Goal: Task Accomplishment & Management: Check status

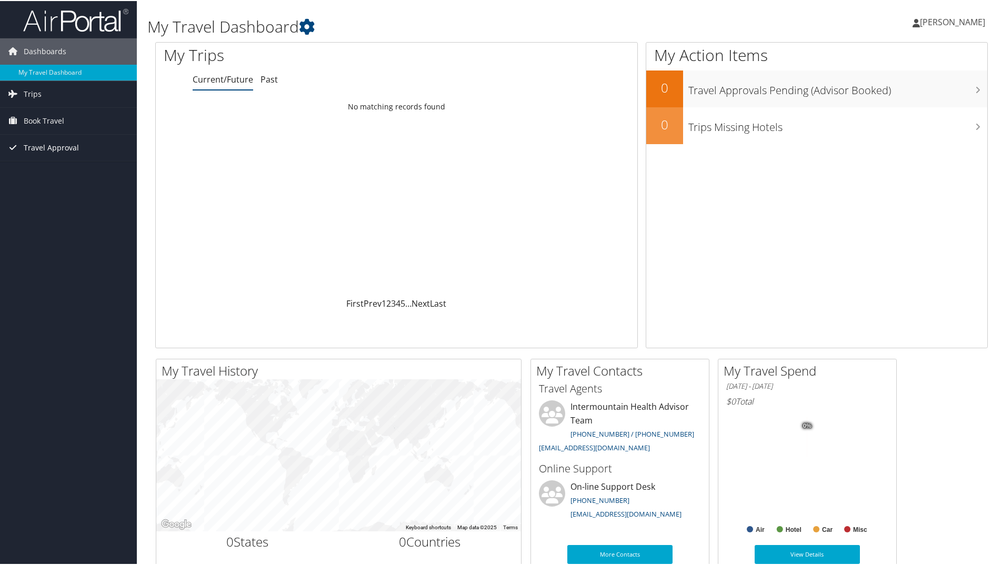
click at [42, 150] on span "Travel Approval" at bounding box center [51, 147] width 55 height 26
click at [42, 167] on link "Pending Trip Approvals" at bounding box center [68, 168] width 137 height 16
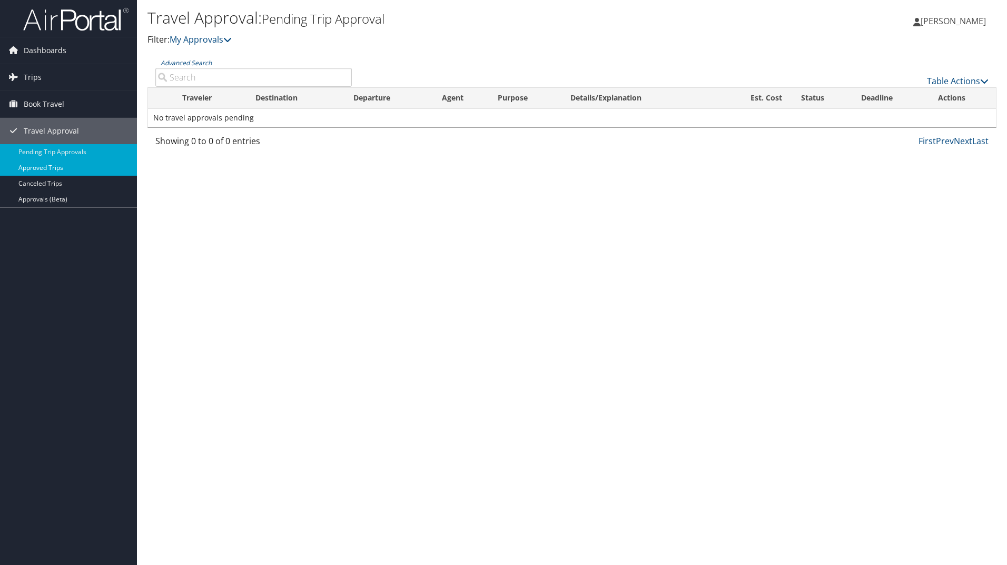
click at [41, 171] on link "Approved Trips" at bounding box center [68, 168] width 137 height 16
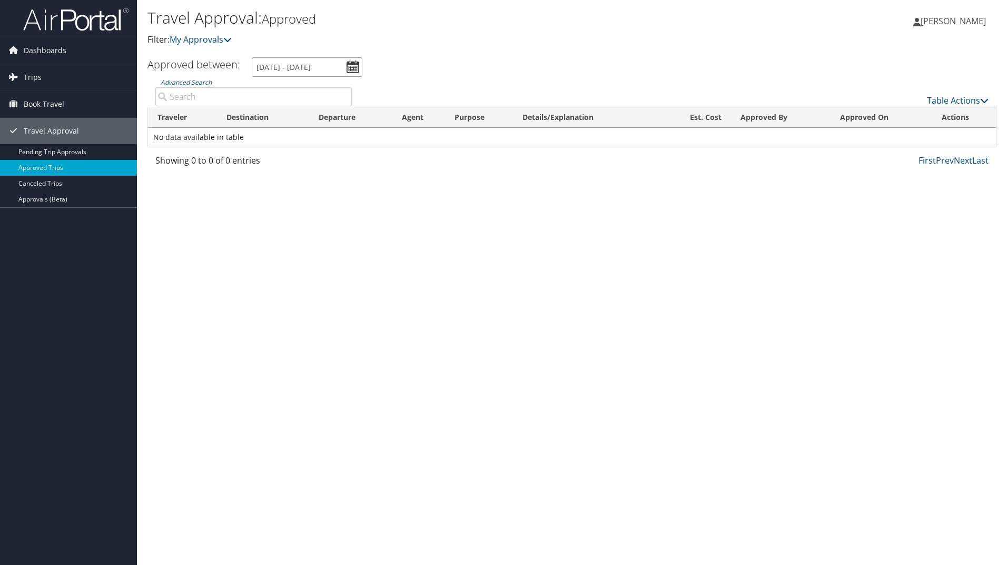
click at [357, 64] on input "9/10/2025 - 10/10/2025" at bounding box center [307, 66] width 111 height 19
click at [319, 65] on input "9/10/2025 - 10/10/2025" at bounding box center [307, 66] width 111 height 19
click at [432, 196] on div "Travel Approval: Approved Filter: My Approvals Jorie Davis Jorie Davis My Setti…" at bounding box center [572, 282] width 870 height 565
click at [353, 66] on input "9/10/2025 - 10/10/2025" at bounding box center [307, 66] width 111 height 19
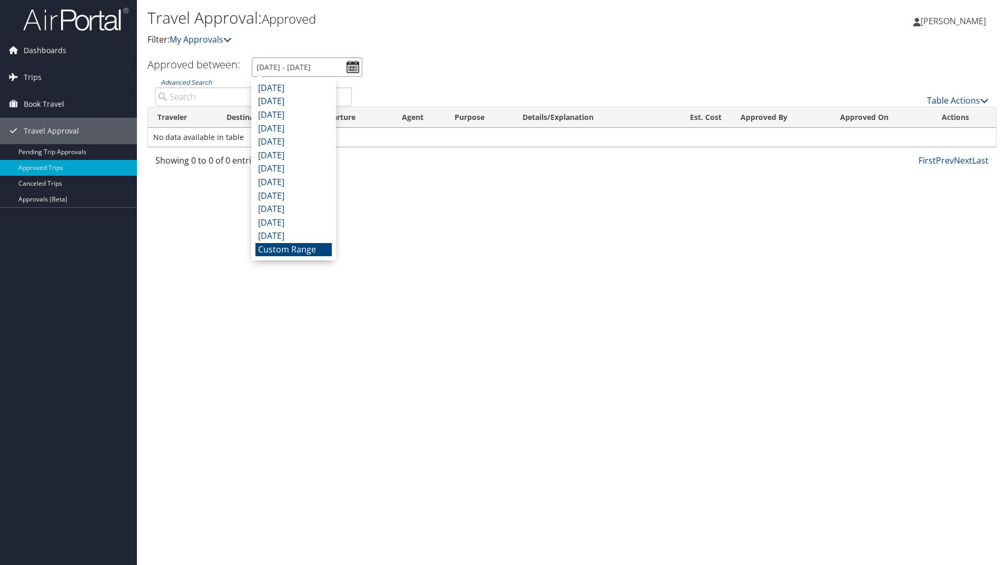
click at [353, 66] on input "9/10/2025 - 10/10/2025" at bounding box center [307, 66] width 111 height 19
click at [307, 65] on input "9/10/2025 - 10/10/2025" at bounding box center [307, 66] width 111 height 19
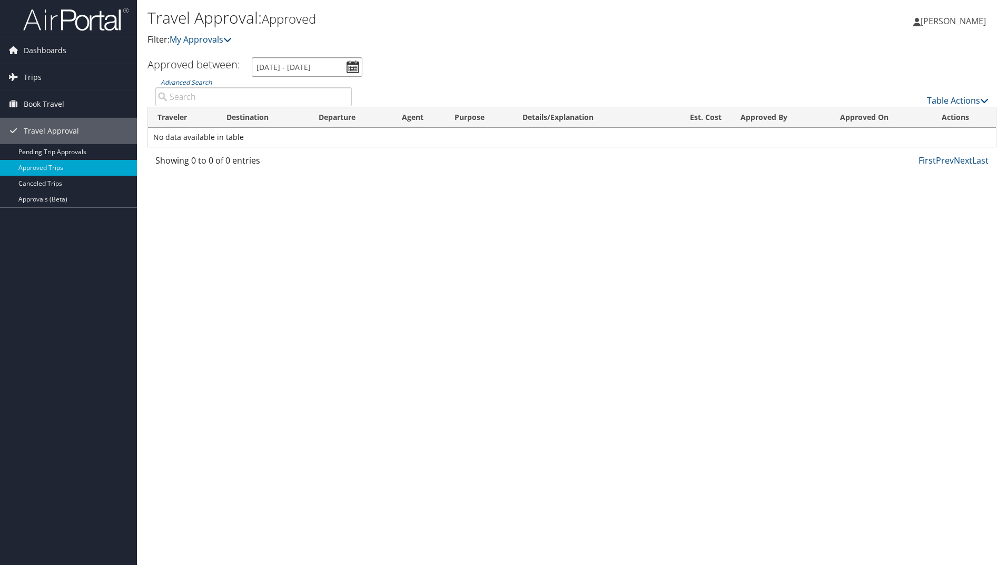
click at [313, 68] on input "9/10/2025 - 10/10/2025" at bounding box center [307, 66] width 111 height 19
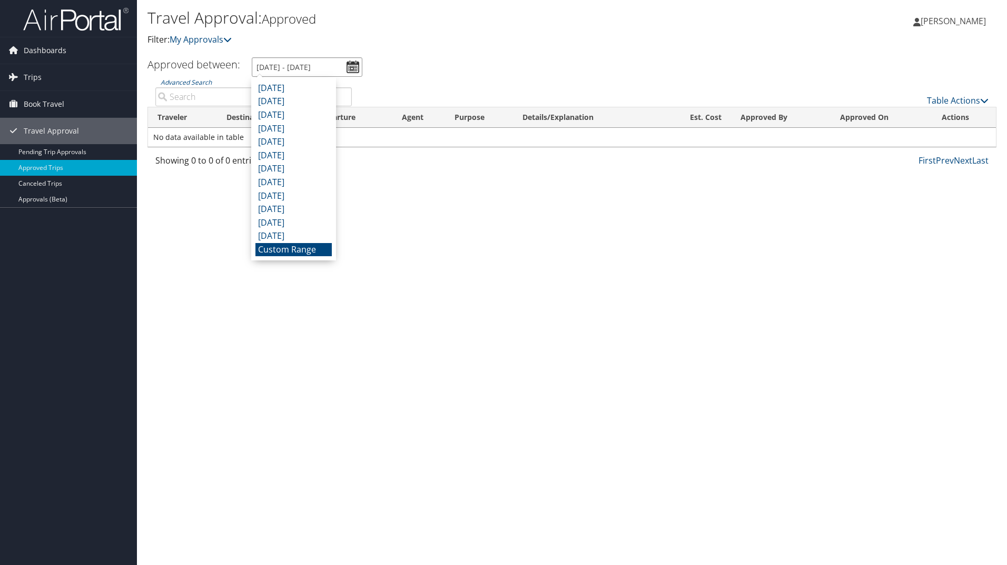
click at [317, 68] on input "9/10/2025 - 10/10/2025" at bounding box center [307, 66] width 111 height 19
type input "9/10/2025 - 10/23/2025"
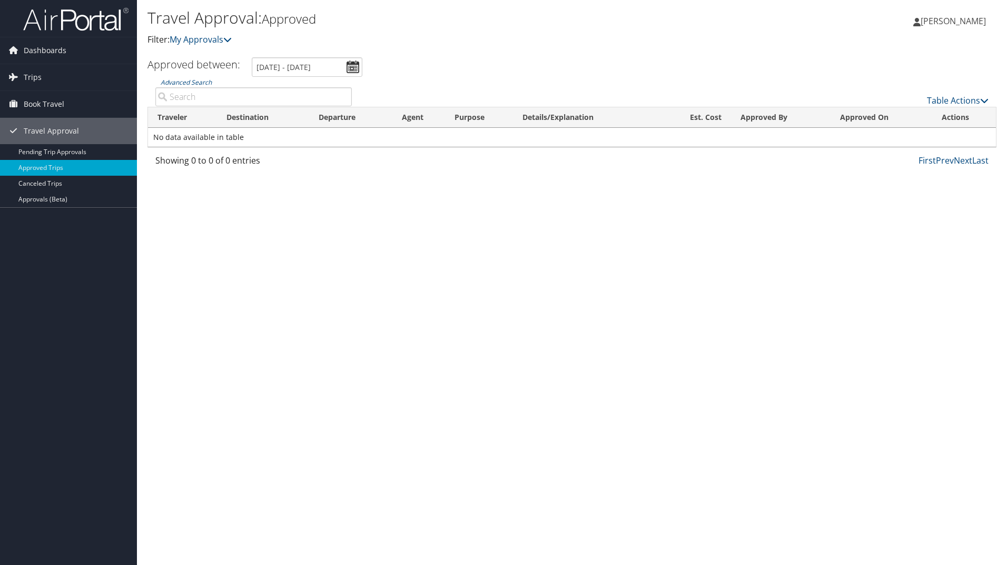
click at [425, 71] on ul "Approved between: 9/10/2025 - 10/10/2025" at bounding box center [566, 66] width 860 height 19
click at [49, 110] on span "Book Travel" at bounding box center [44, 104] width 41 height 26
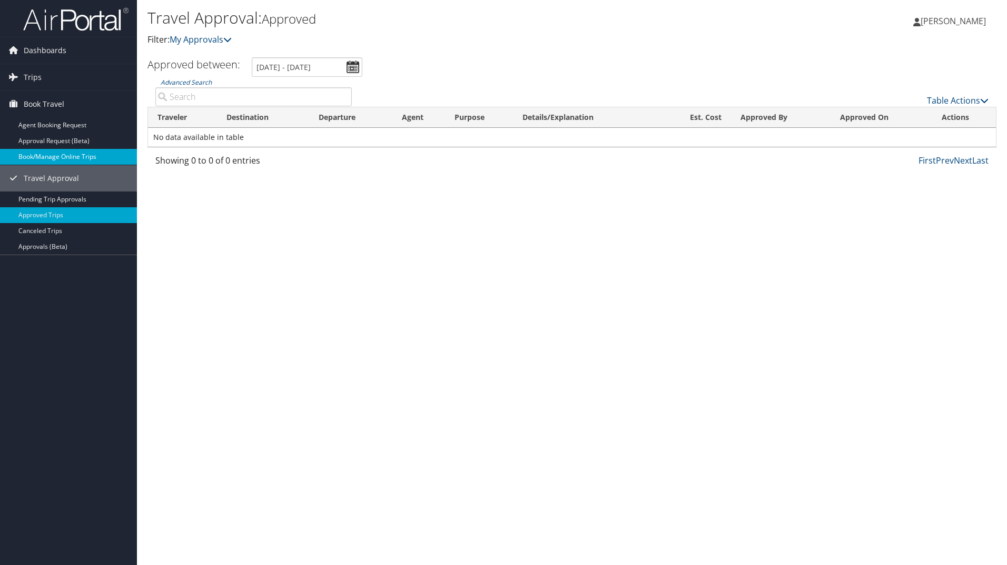
click at [55, 155] on link "Book/Manage Online Trips" at bounding box center [68, 157] width 137 height 16
click at [52, 145] on link "Approval Request (Beta)" at bounding box center [68, 141] width 137 height 16
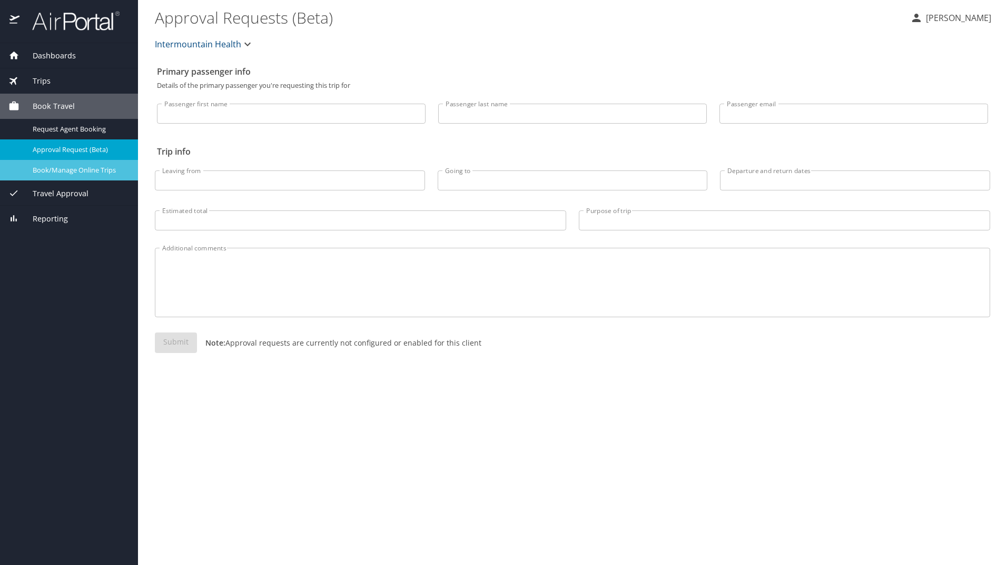
click at [96, 167] on span "Book/Manage Online Trips" at bounding box center [79, 170] width 93 height 10
